Goal: Transaction & Acquisition: Download file/media

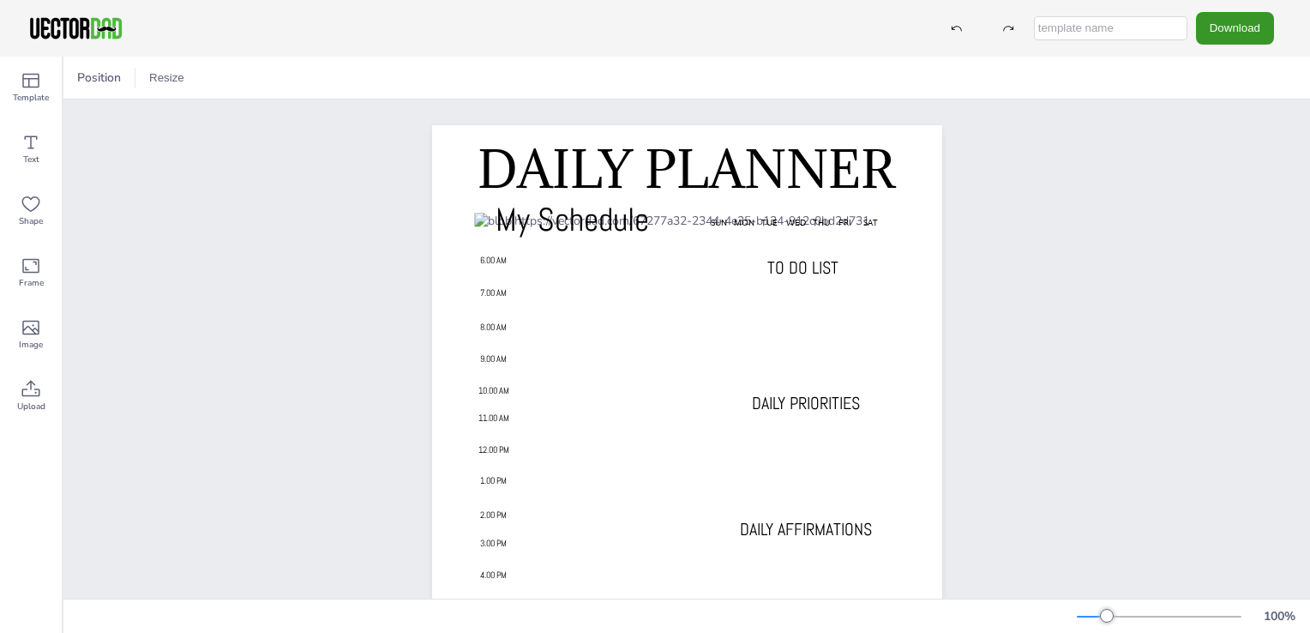
click at [1229, 36] on button "Download" at bounding box center [1235, 28] width 78 height 32
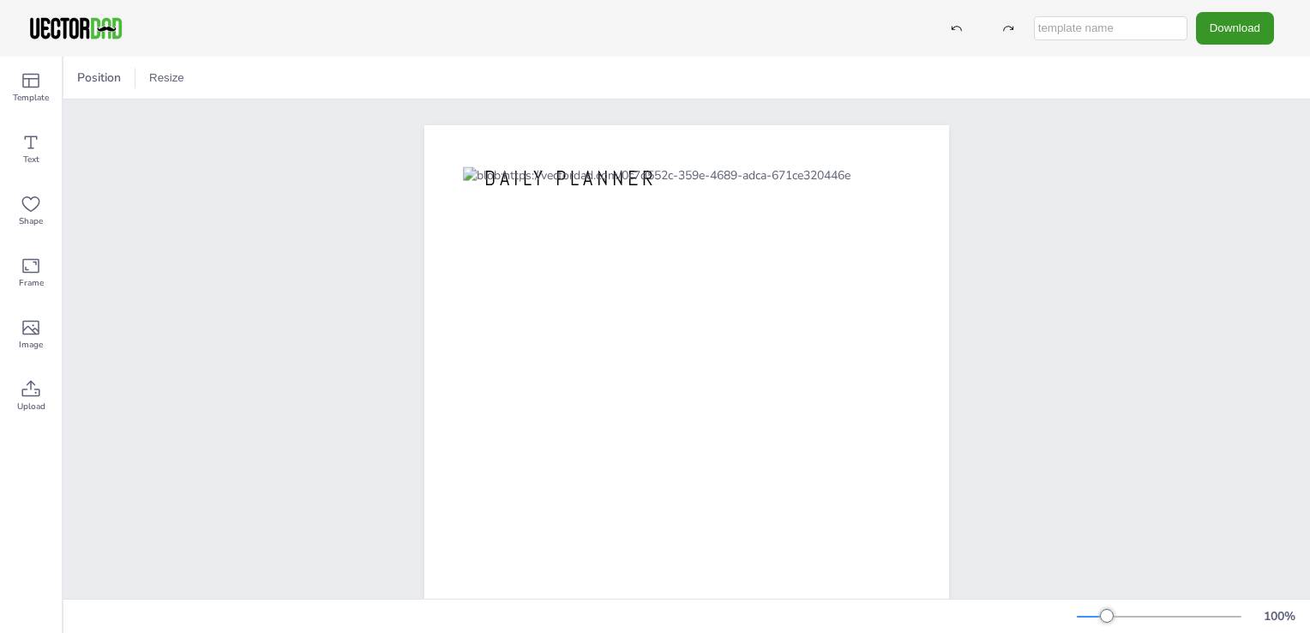
click at [1220, 39] on button "Download" at bounding box center [1235, 28] width 78 height 32
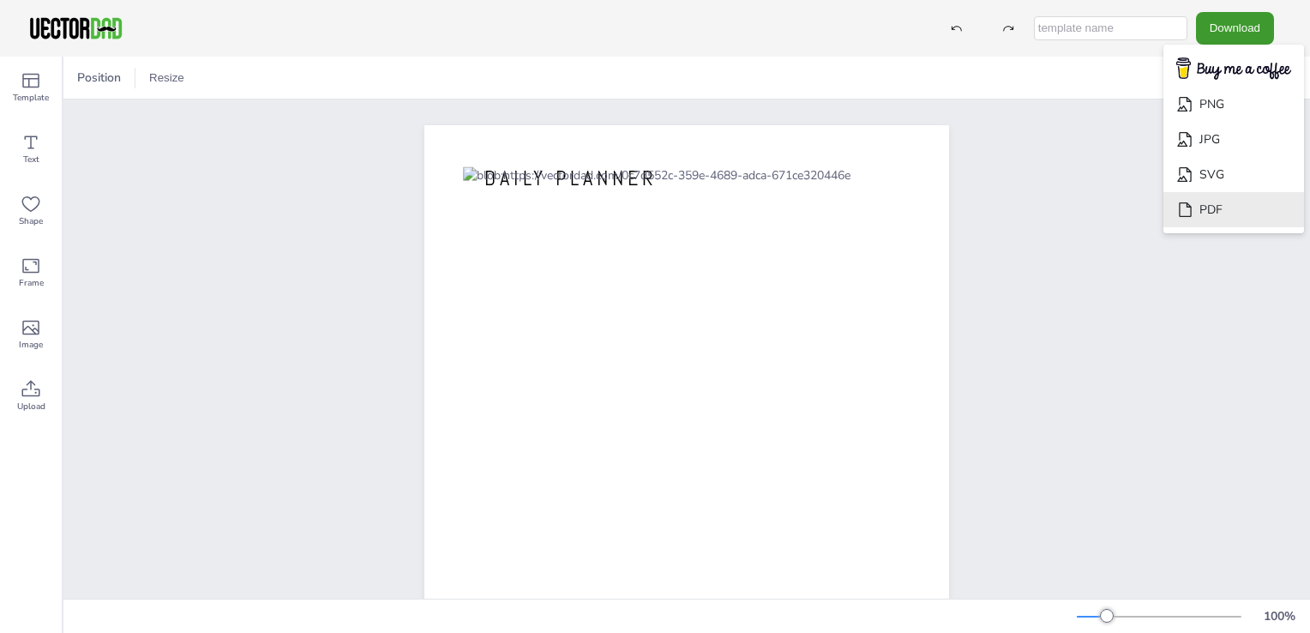
click at [1216, 211] on li "PDF" at bounding box center [1233, 209] width 141 height 35
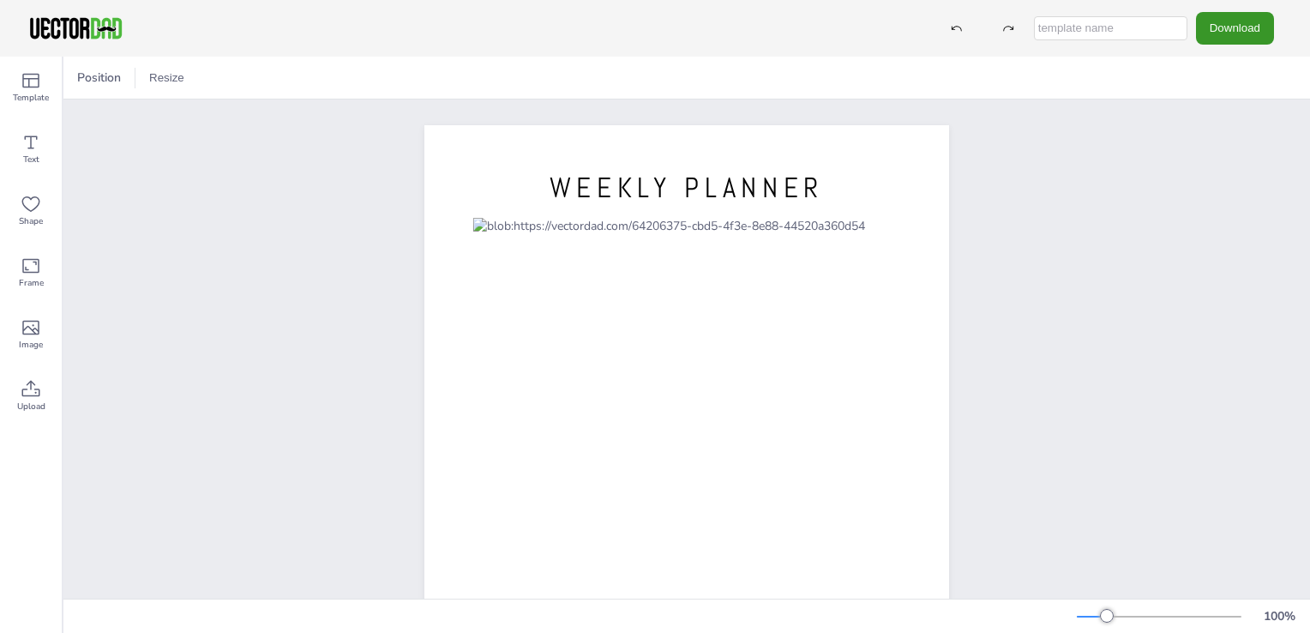
click at [1232, 35] on button "Download" at bounding box center [1235, 28] width 78 height 32
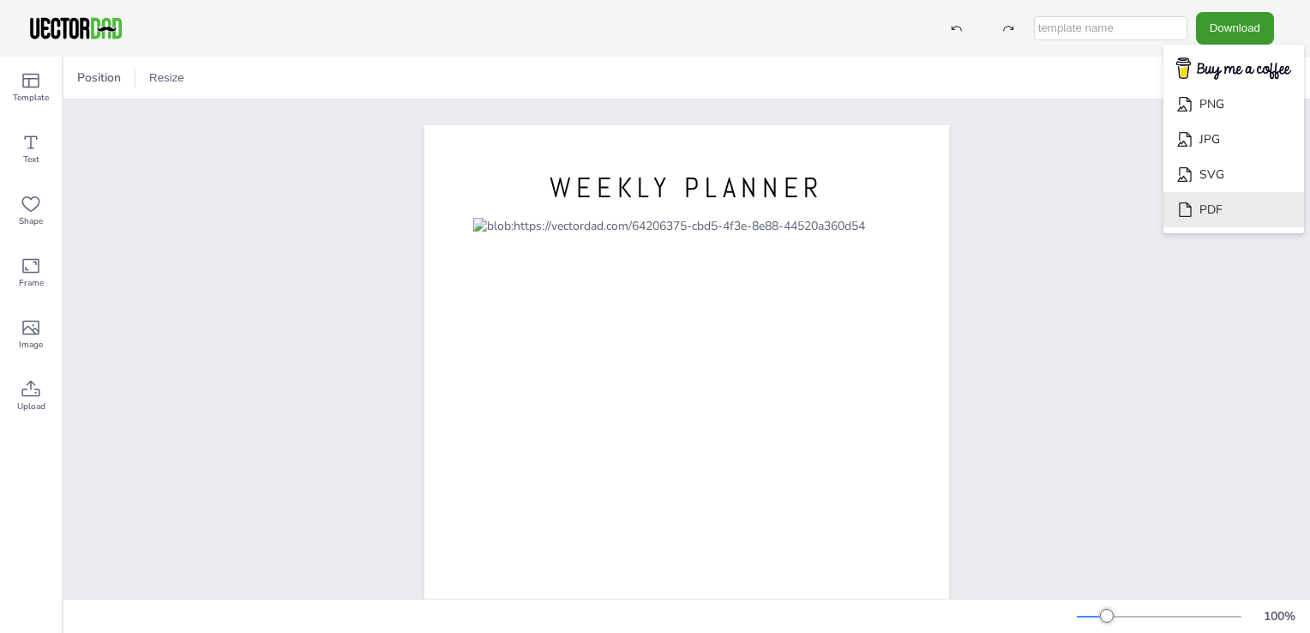
click at [1206, 215] on li "PDF" at bounding box center [1233, 209] width 141 height 35
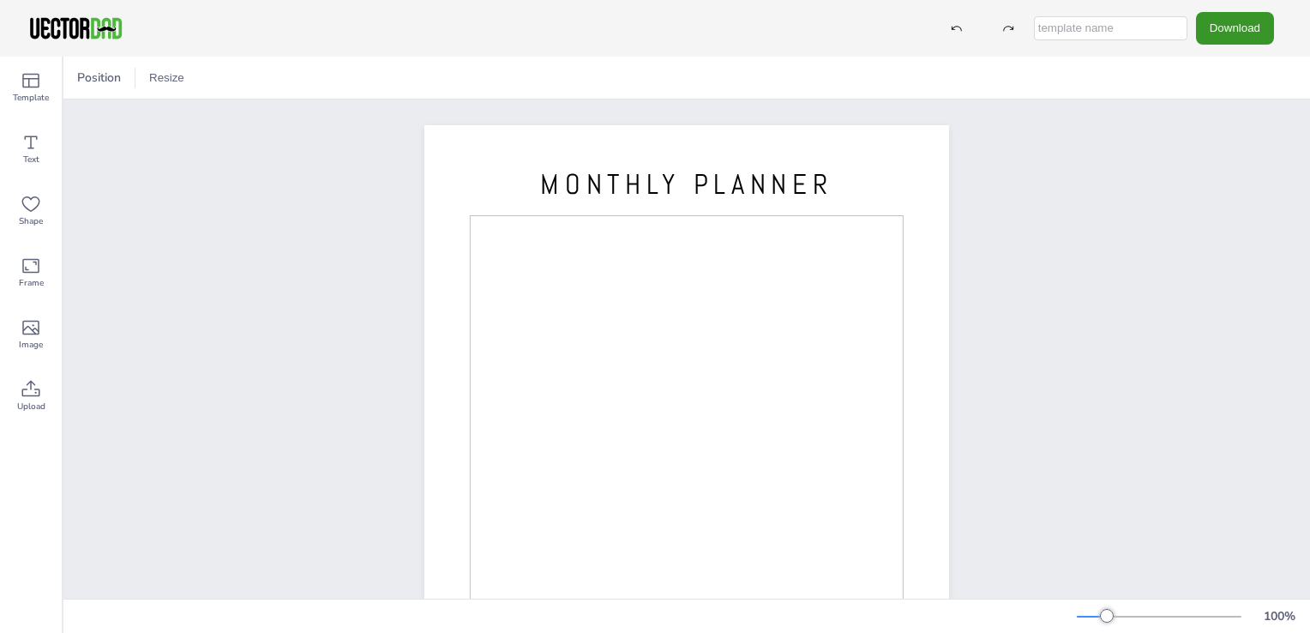
click at [1228, 39] on button "Download" at bounding box center [1235, 28] width 78 height 32
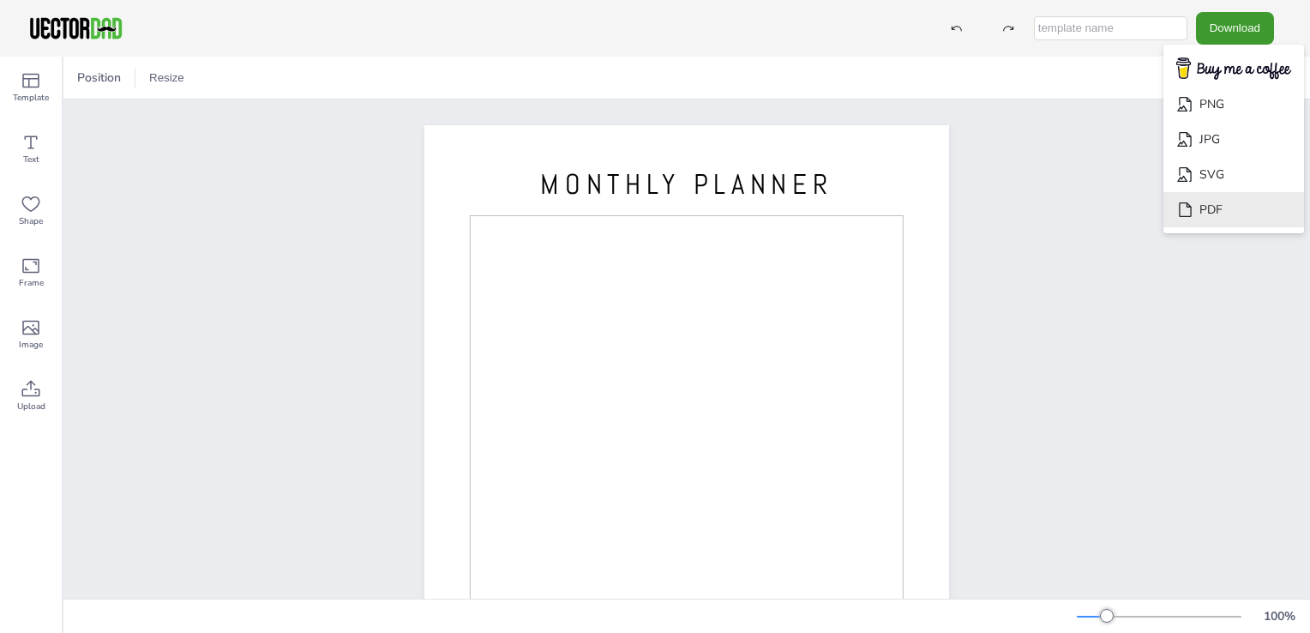
click at [1207, 214] on li "PDF" at bounding box center [1233, 209] width 141 height 35
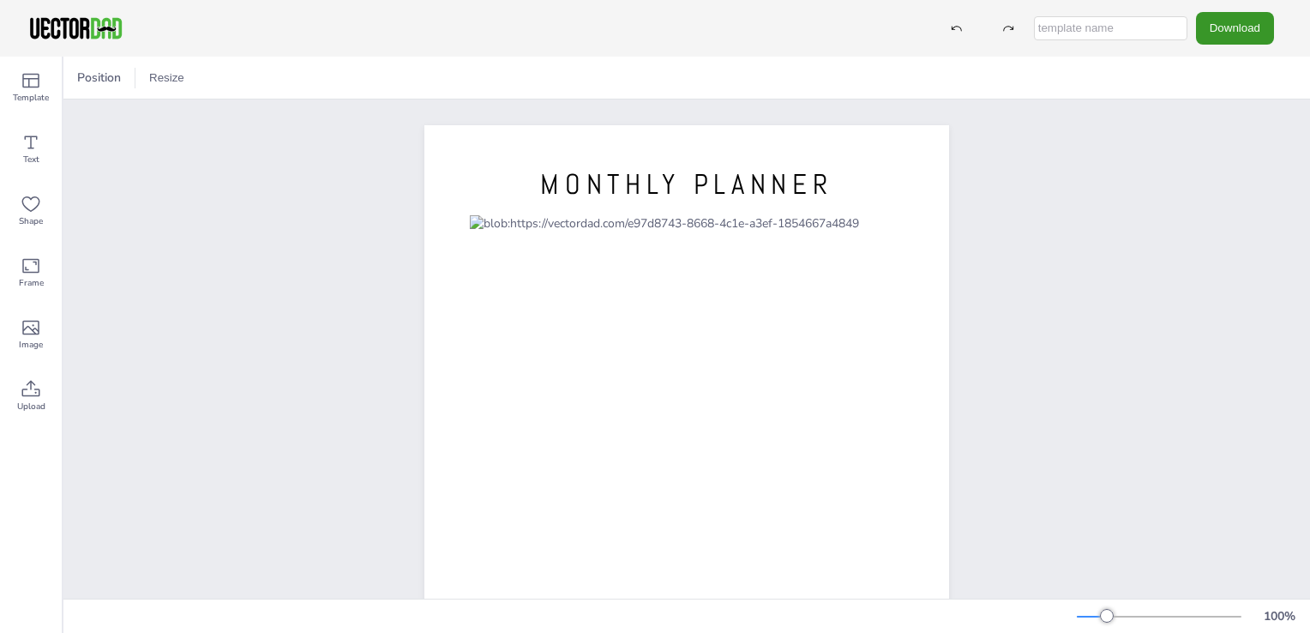
click at [1223, 40] on button "Download" at bounding box center [1235, 28] width 78 height 32
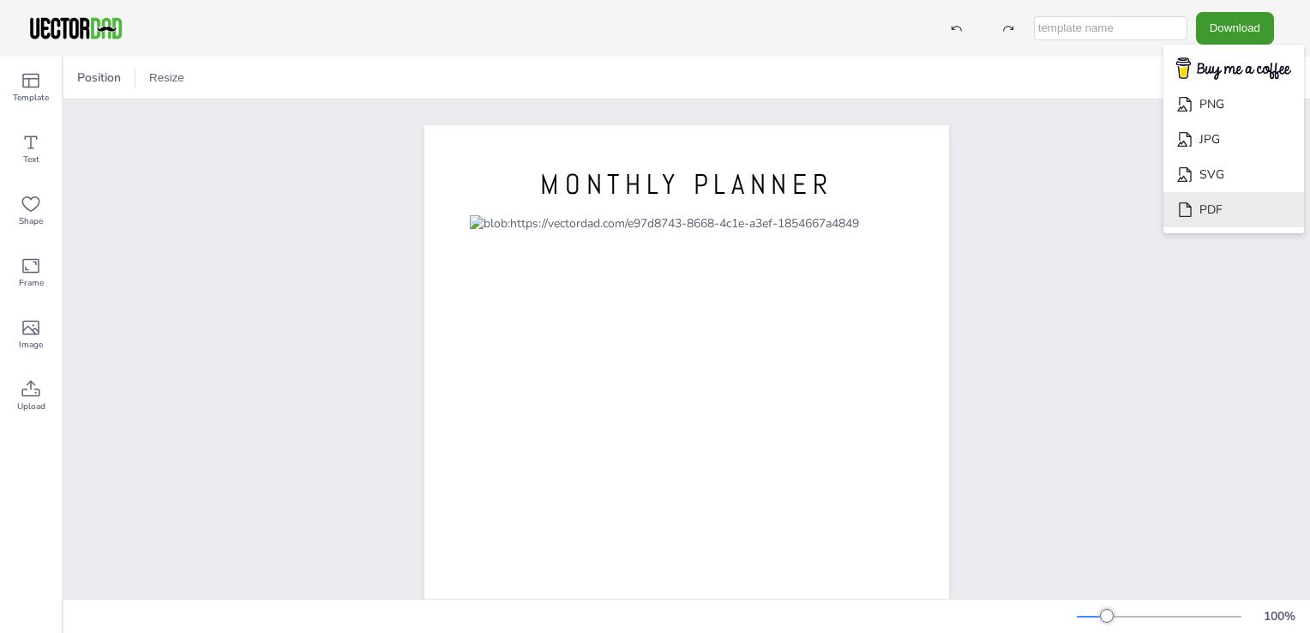
click at [1194, 218] on icon "Download" at bounding box center [1185, 210] width 18 height 18
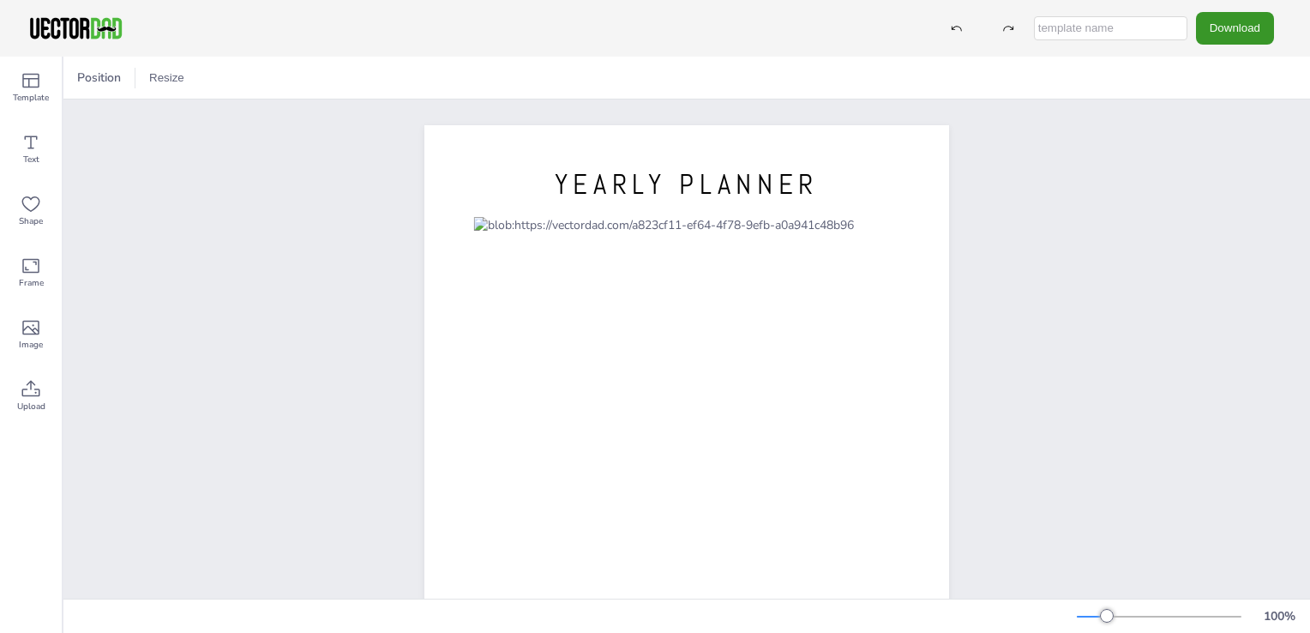
click at [1217, 32] on button "Download" at bounding box center [1235, 28] width 78 height 32
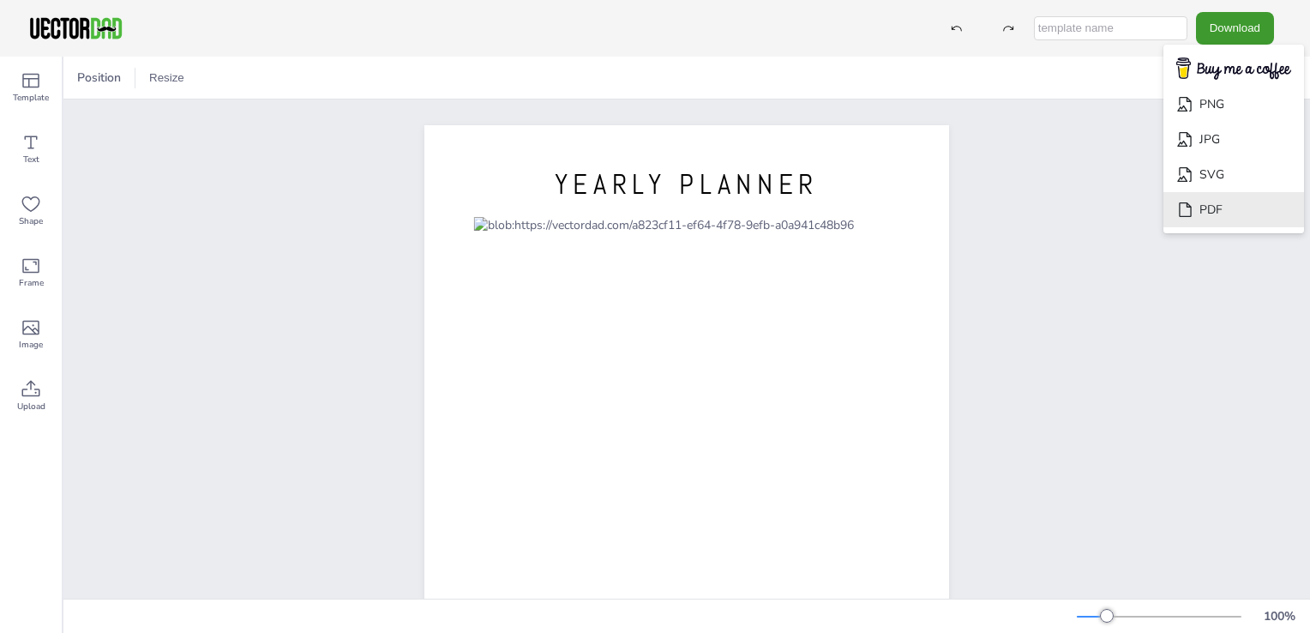
click at [1215, 206] on li "PDF" at bounding box center [1233, 209] width 141 height 35
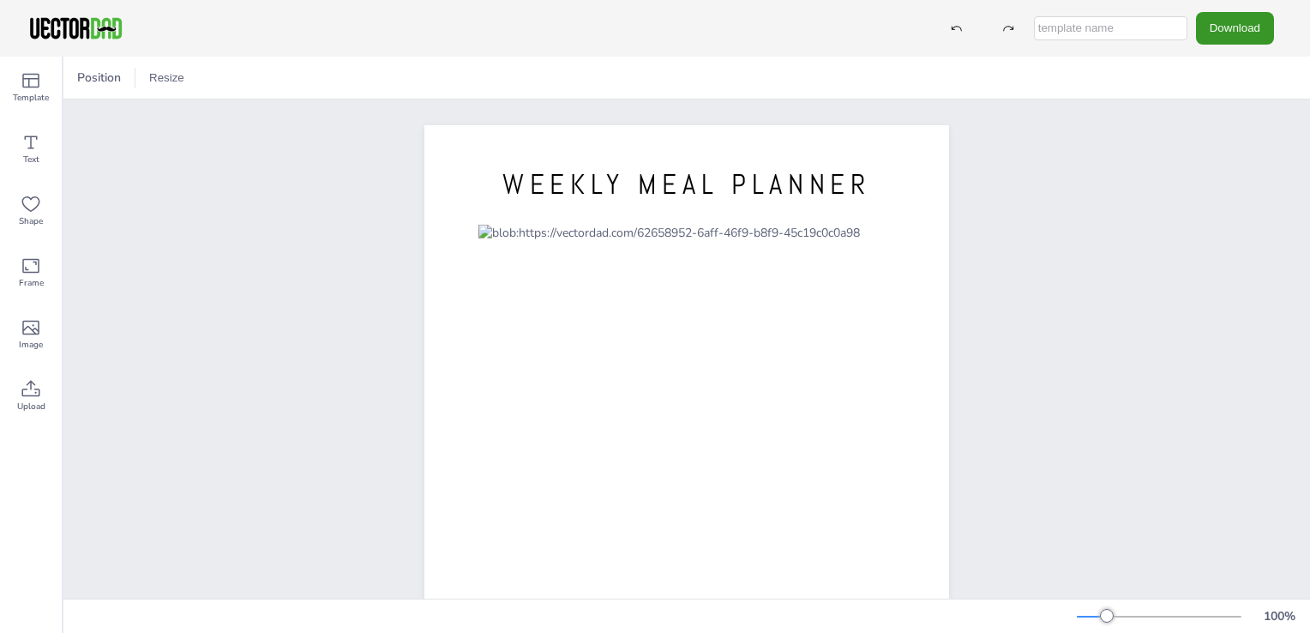
click at [1231, 26] on button "Download" at bounding box center [1235, 28] width 78 height 32
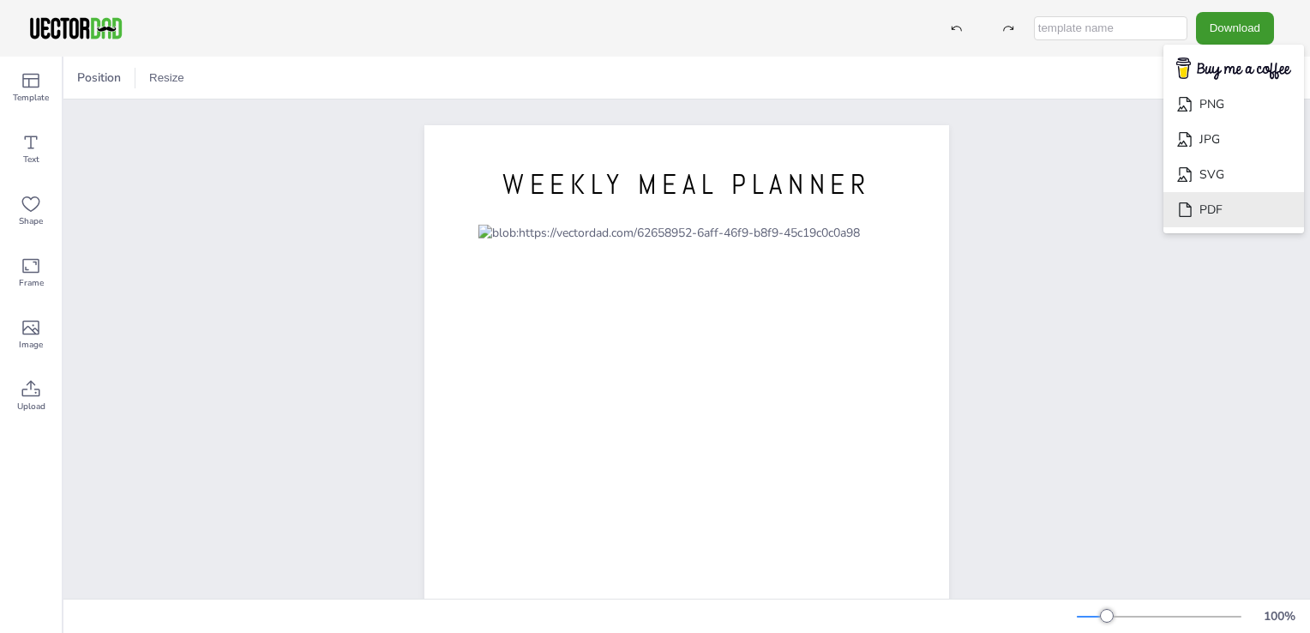
click at [1200, 208] on li "PDF" at bounding box center [1233, 209] width 141 height 35
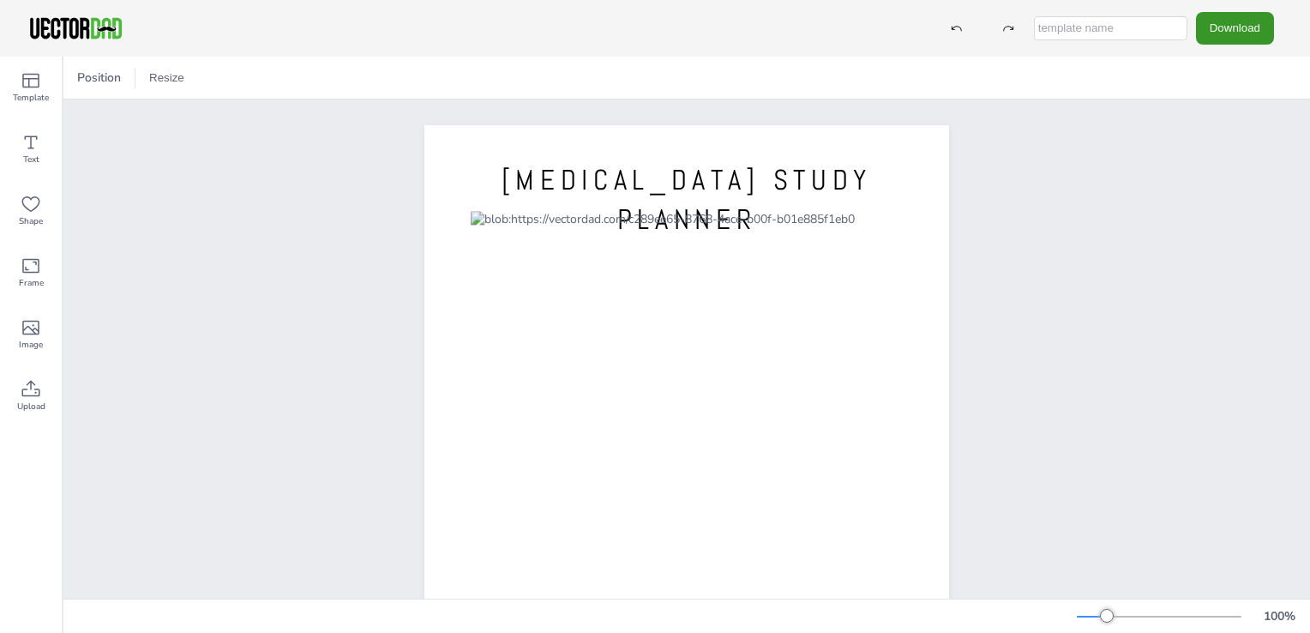
click at [1225, 36] on button "Download" at bounding box center [1235, 28] width 78 height 32
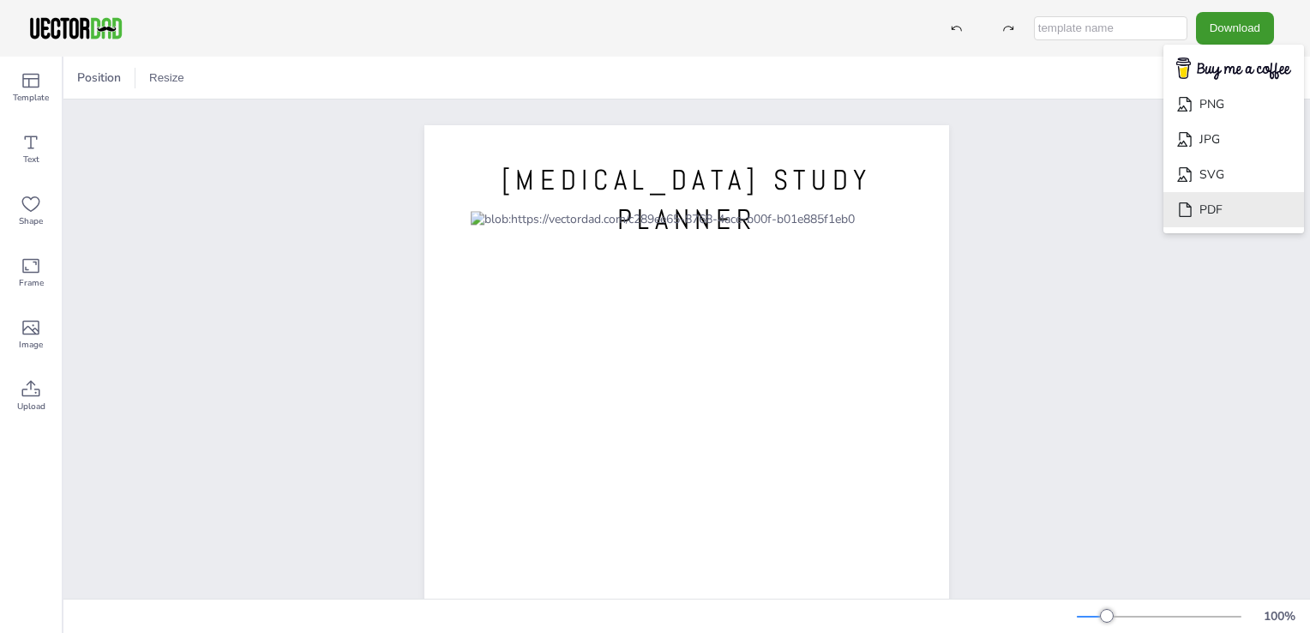
click at [1191, 206] on icon "Download" at bounding box center [1185, 209] width 12 height 15
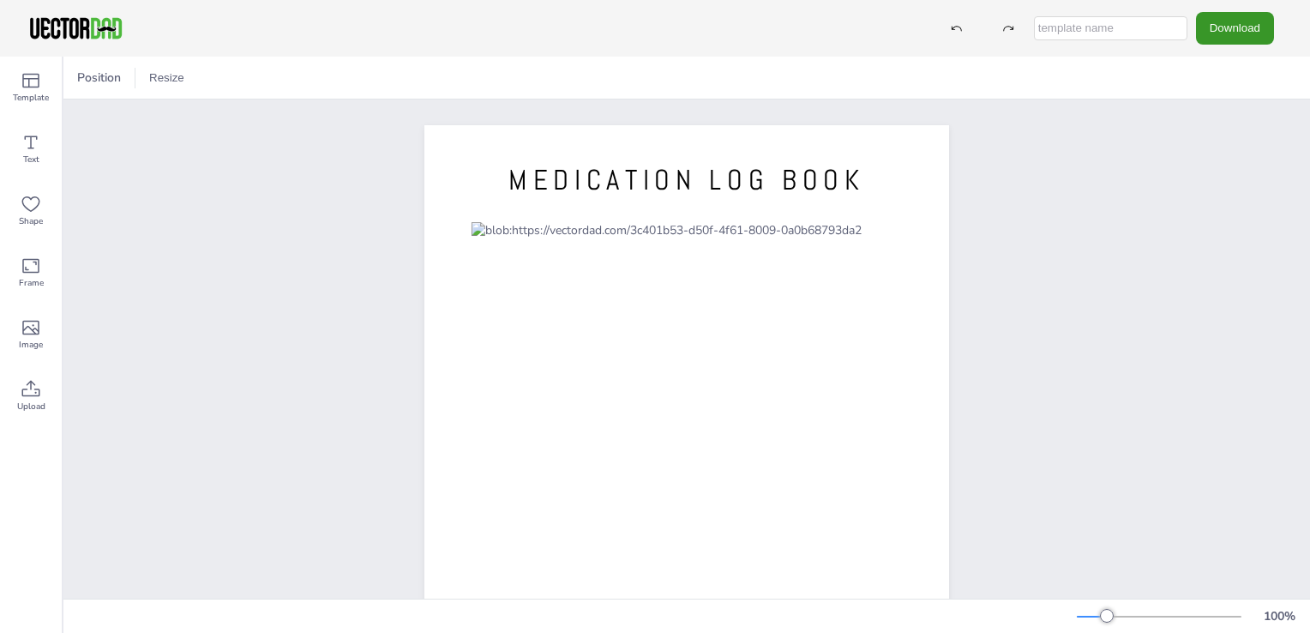
click at [1208, 21] on button "Download" at bounding box center [1235, 28] width 78 height 32
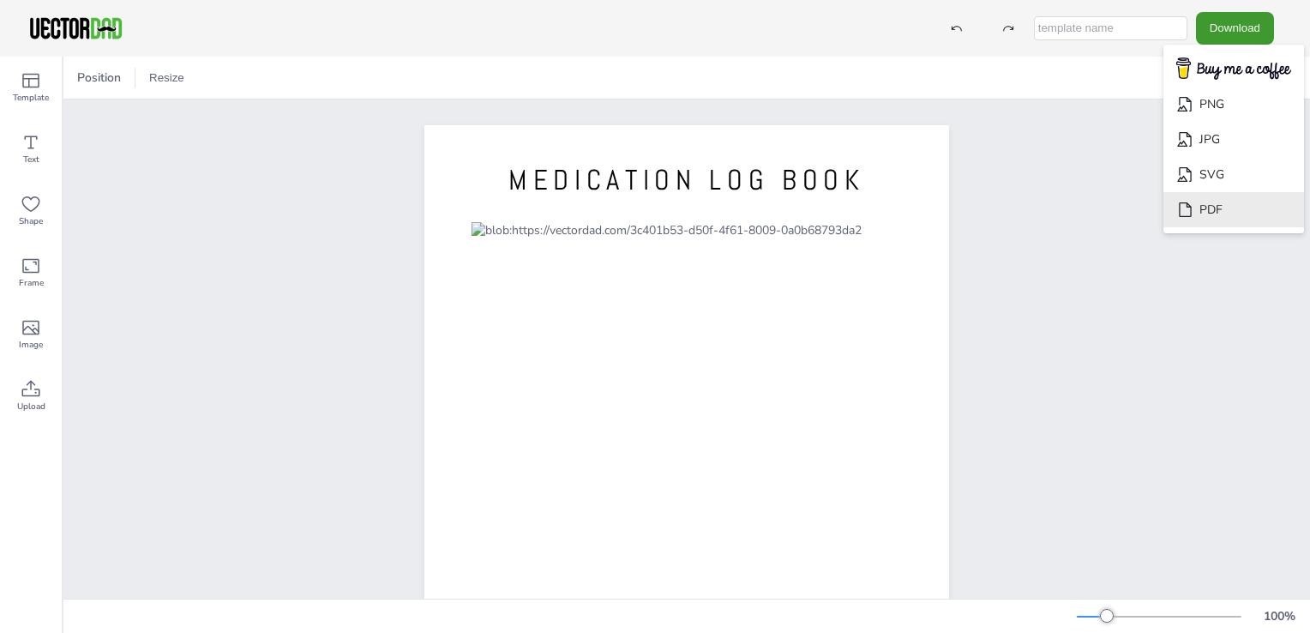
click at [1191, 213] on icon "Download" at bounding box center [1185, 210] width 18 height 18
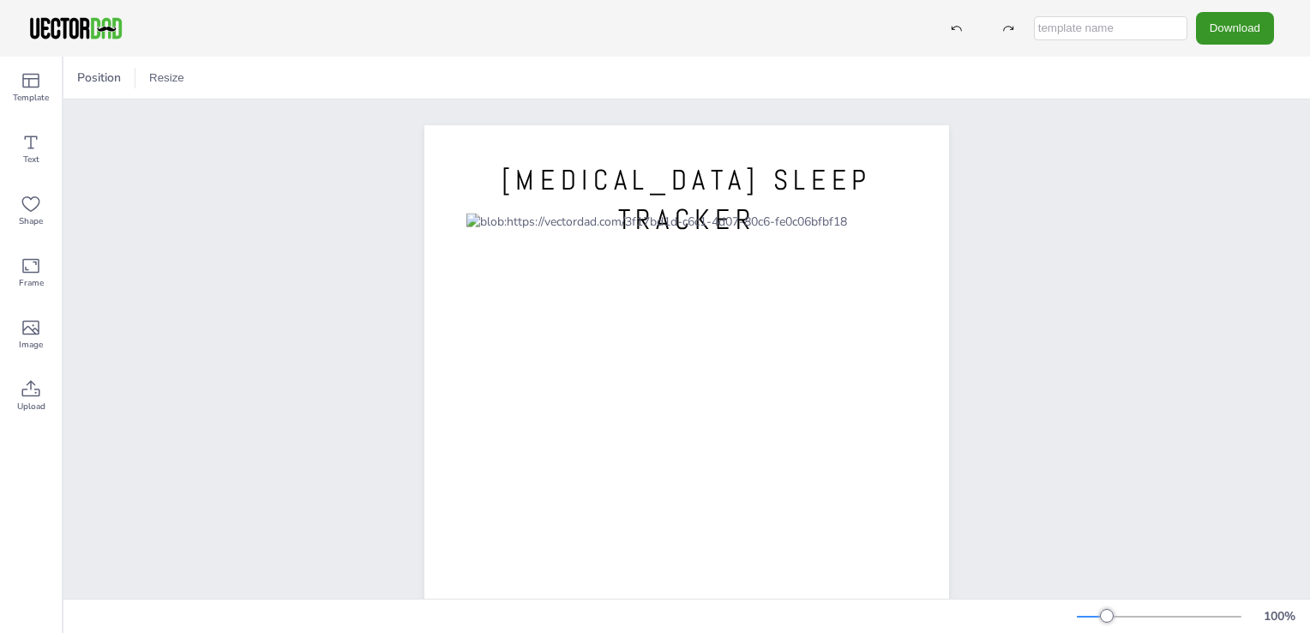
click at [1243, 30] on button "Download" at bounding box center [1235, 28] width 78 height 32
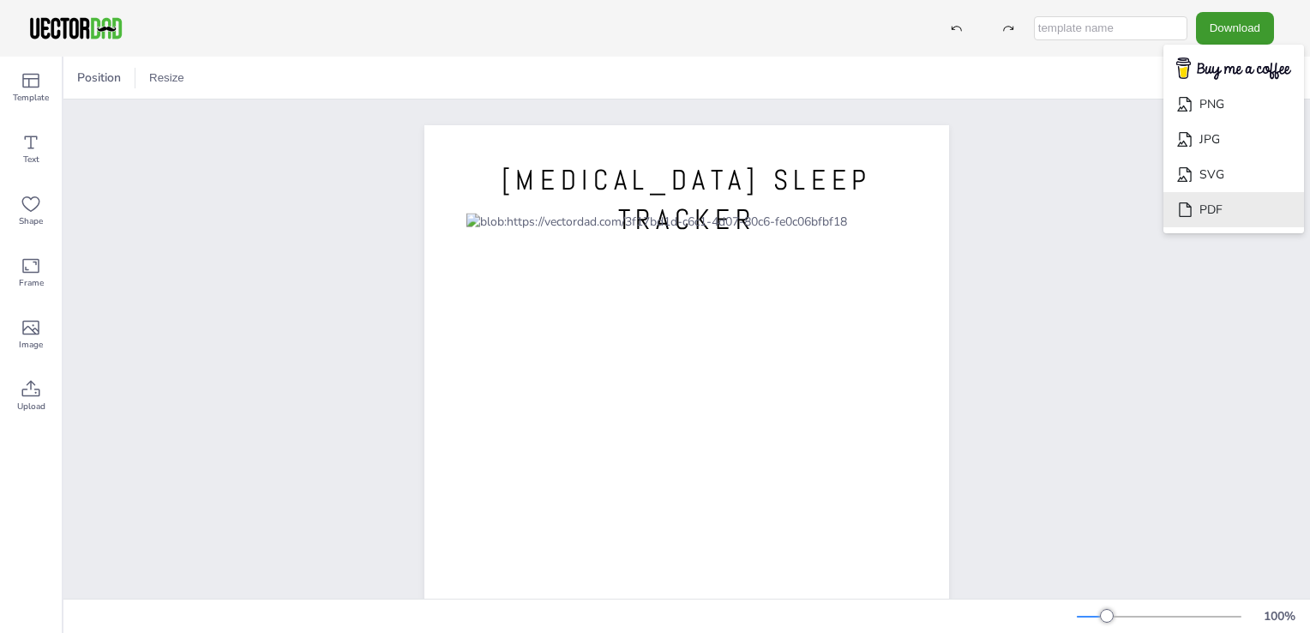
click at [1237, 202] on li "PDF" at bounding box center [1233, 209] width 141 height 35
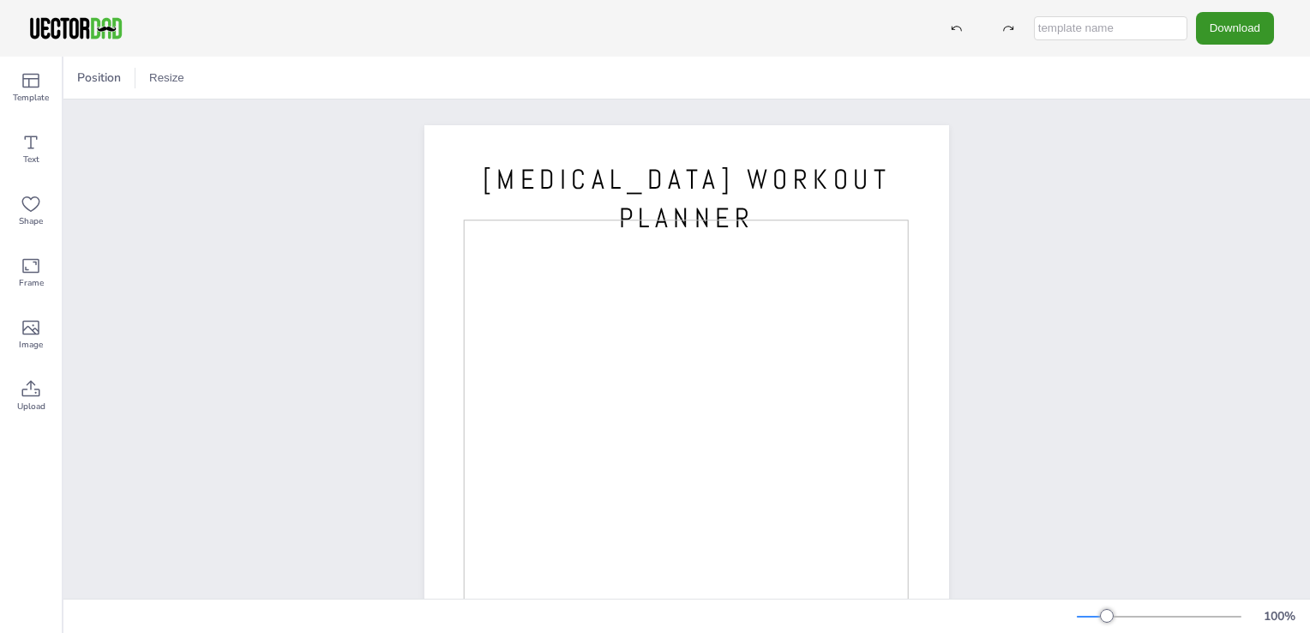
click at [1228, 35] on button "Download" at bounding box center [1235, 28] width 78 height 32
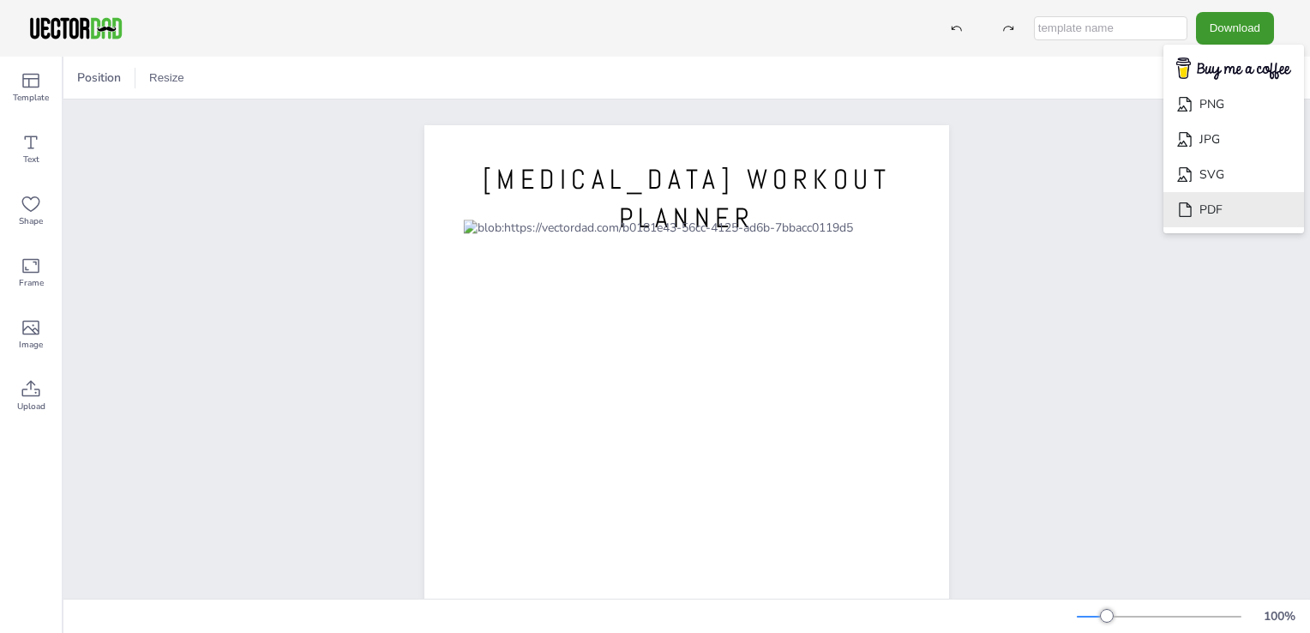
click at [1202, 218] on li "PDF" at bounding box center [1233, 209] width 141 height 35
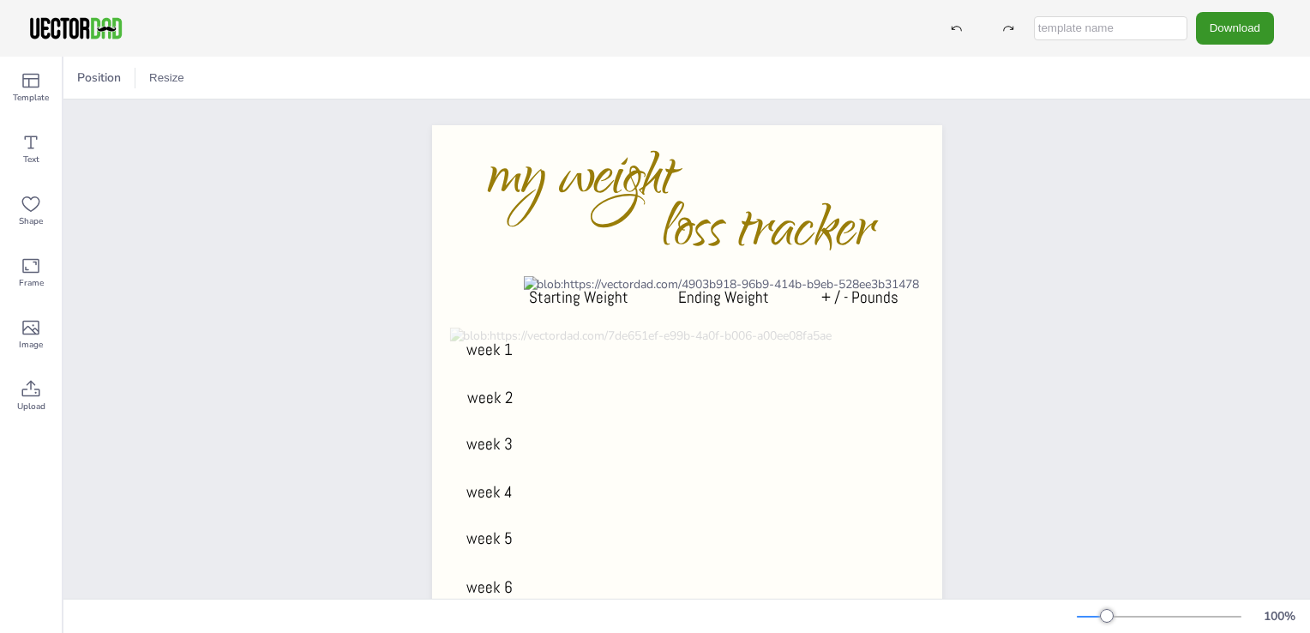
click at [1224, 33] on button "Download" at bounding box center [1235, 28] width 78 height 32
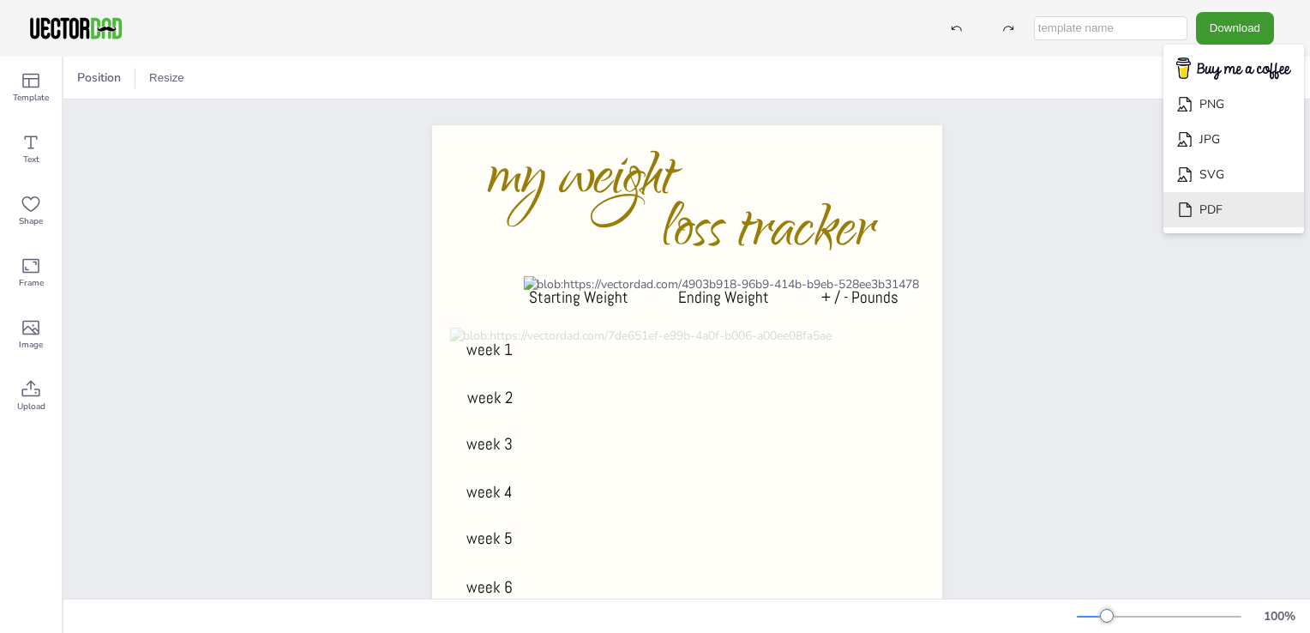
click at [1217, 203] on li "PDF" at bounding box center [1233, 209] width 141 height 35
